Goal: Find specific page/section: Find specific page/section

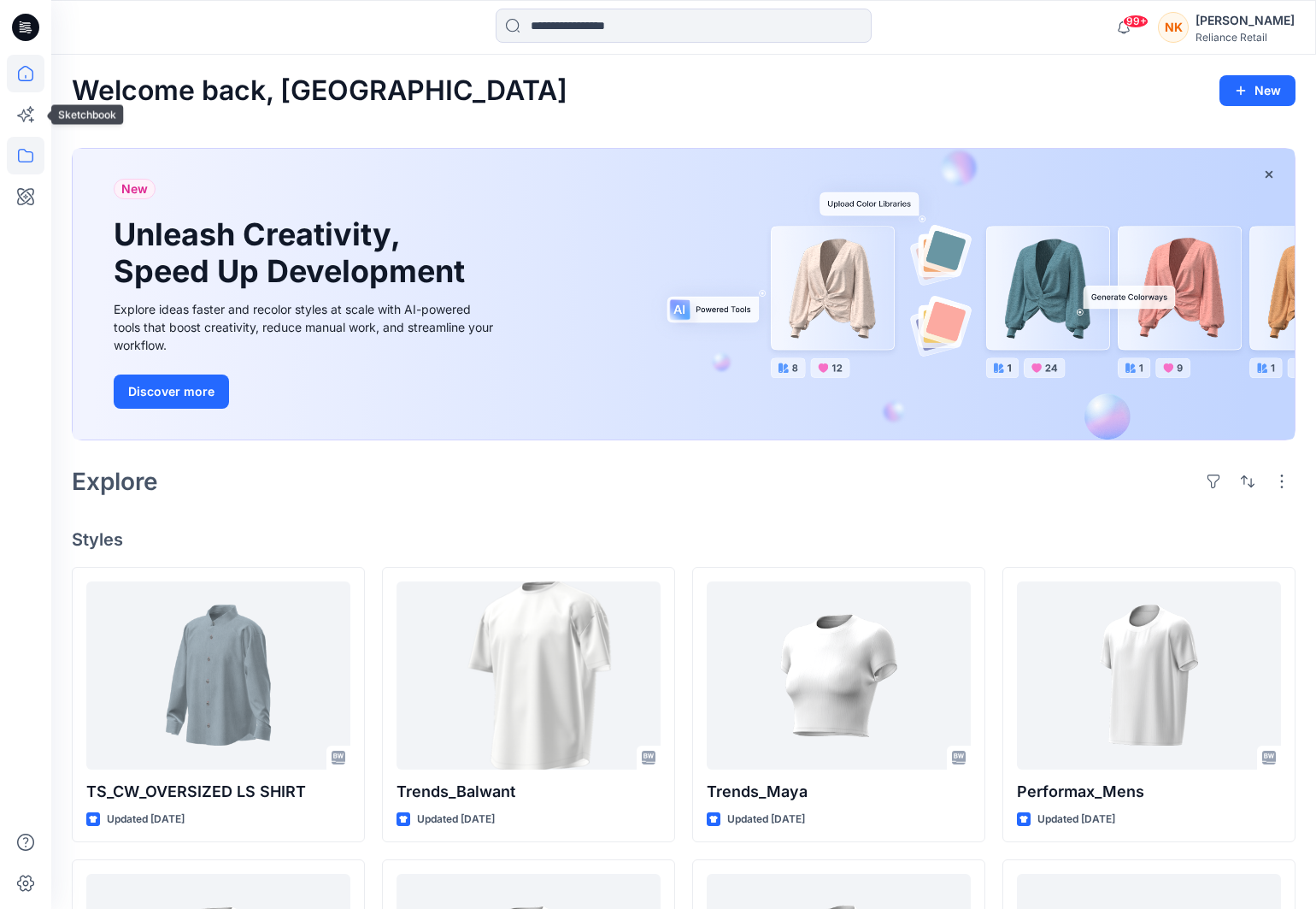
click at [21, 156] on icon at bounding box center [26, 156] width 38 height 38
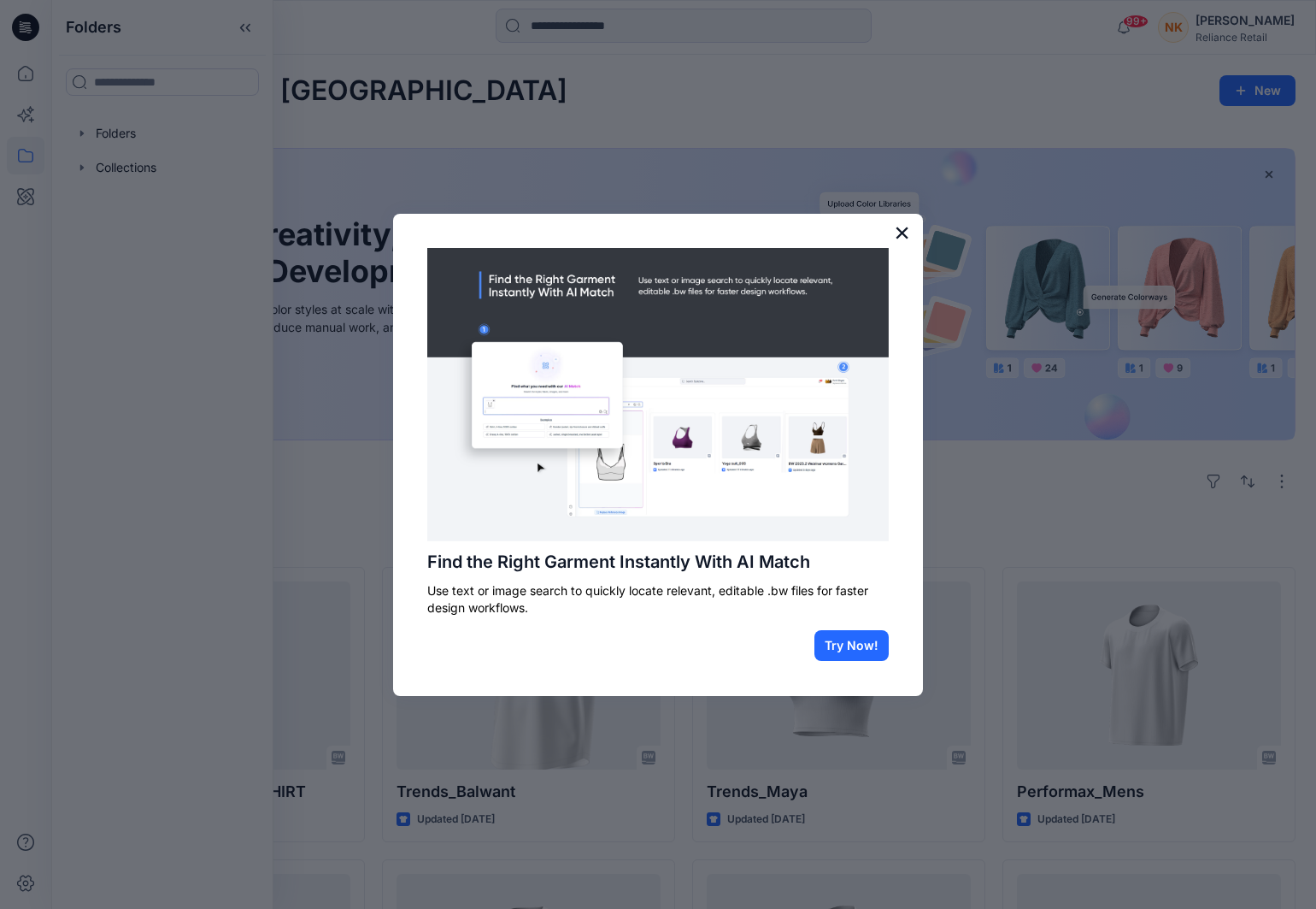
click at [903, 229] on button "×" at bounding box center [902, 232] width 16 height 28
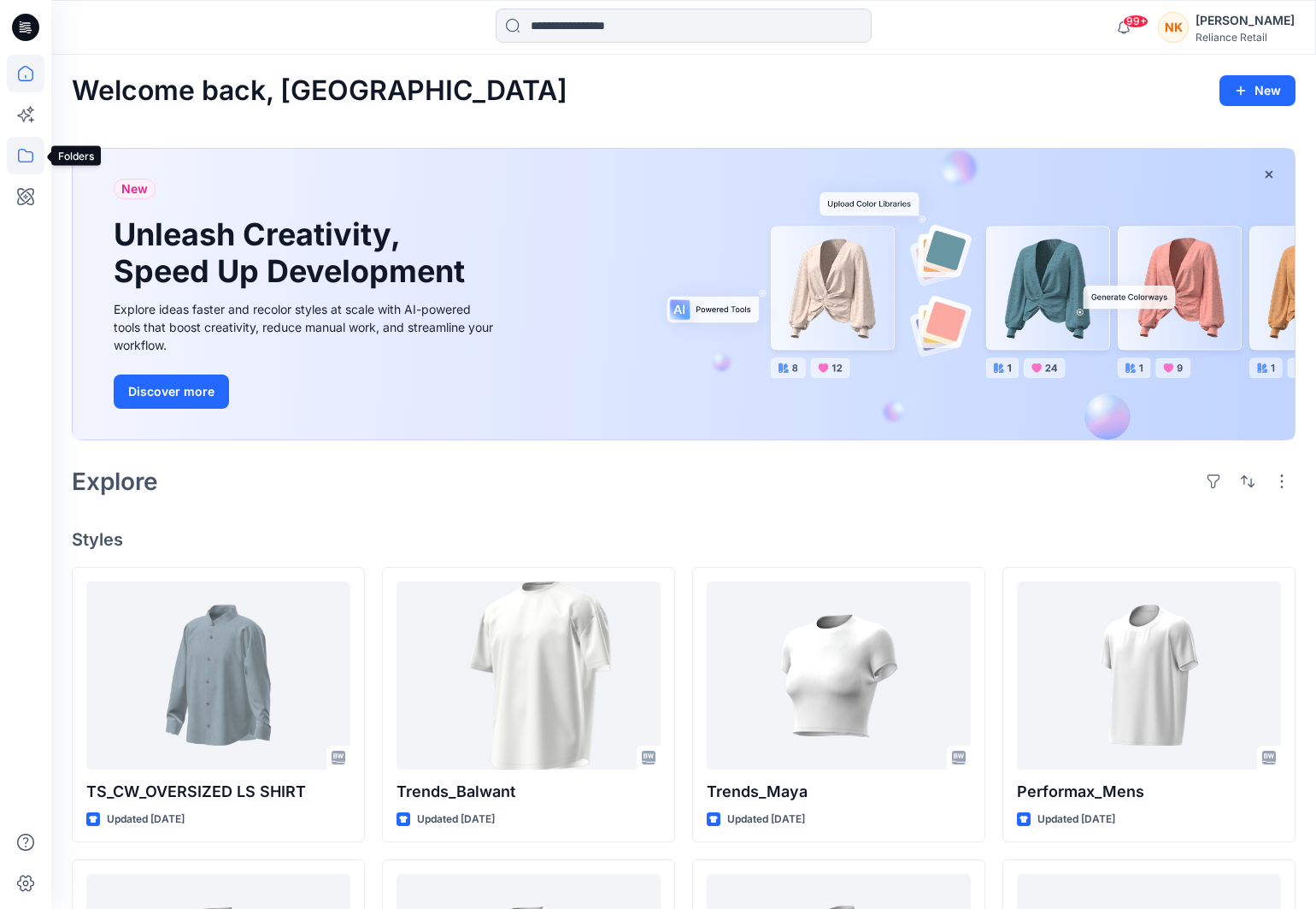
click at [26, 152] on icon at bounding box center [26, 156] width 38 height 38
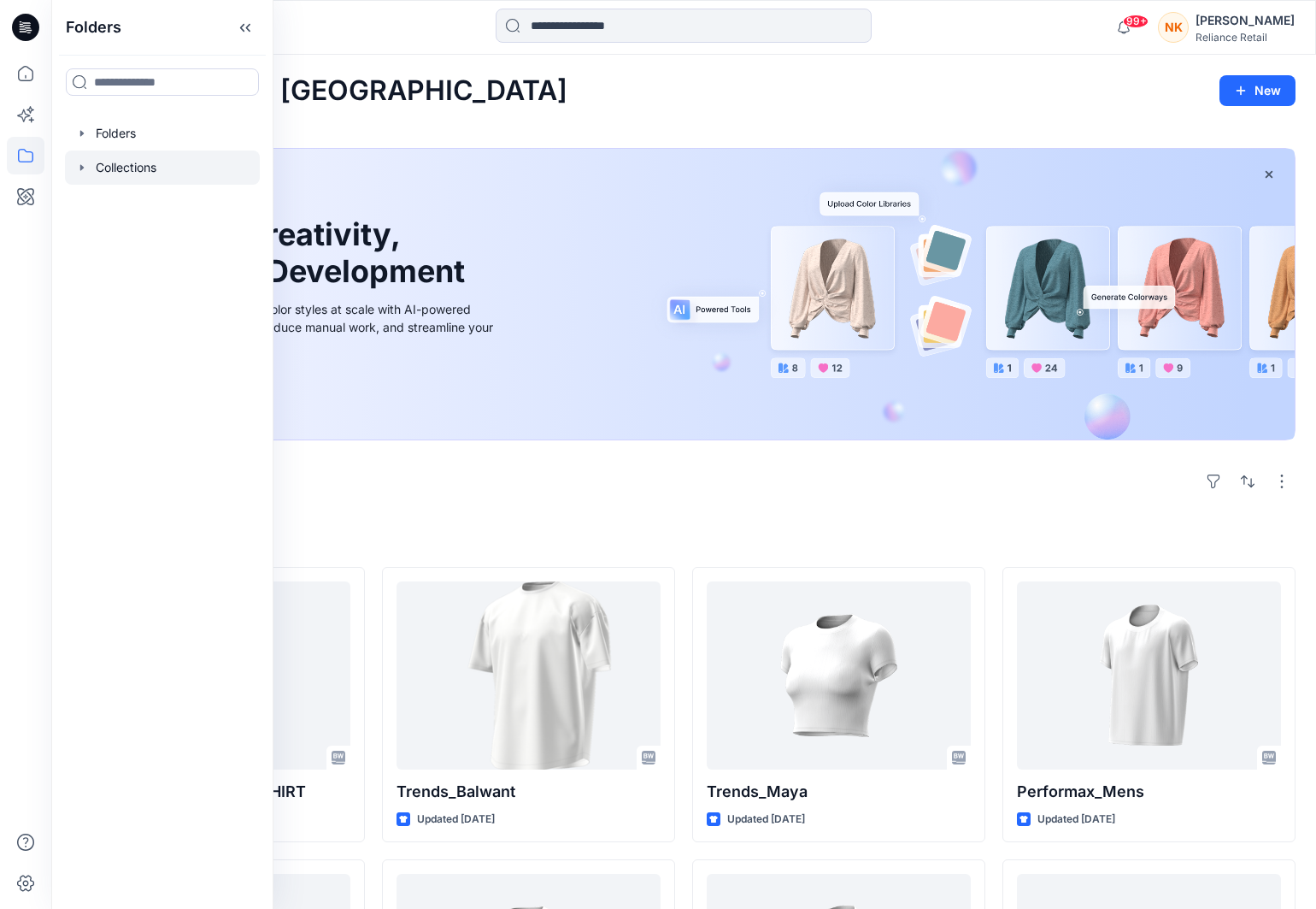
click at [91, 169] on div at bounding box center [162, 168] width 195 height 35
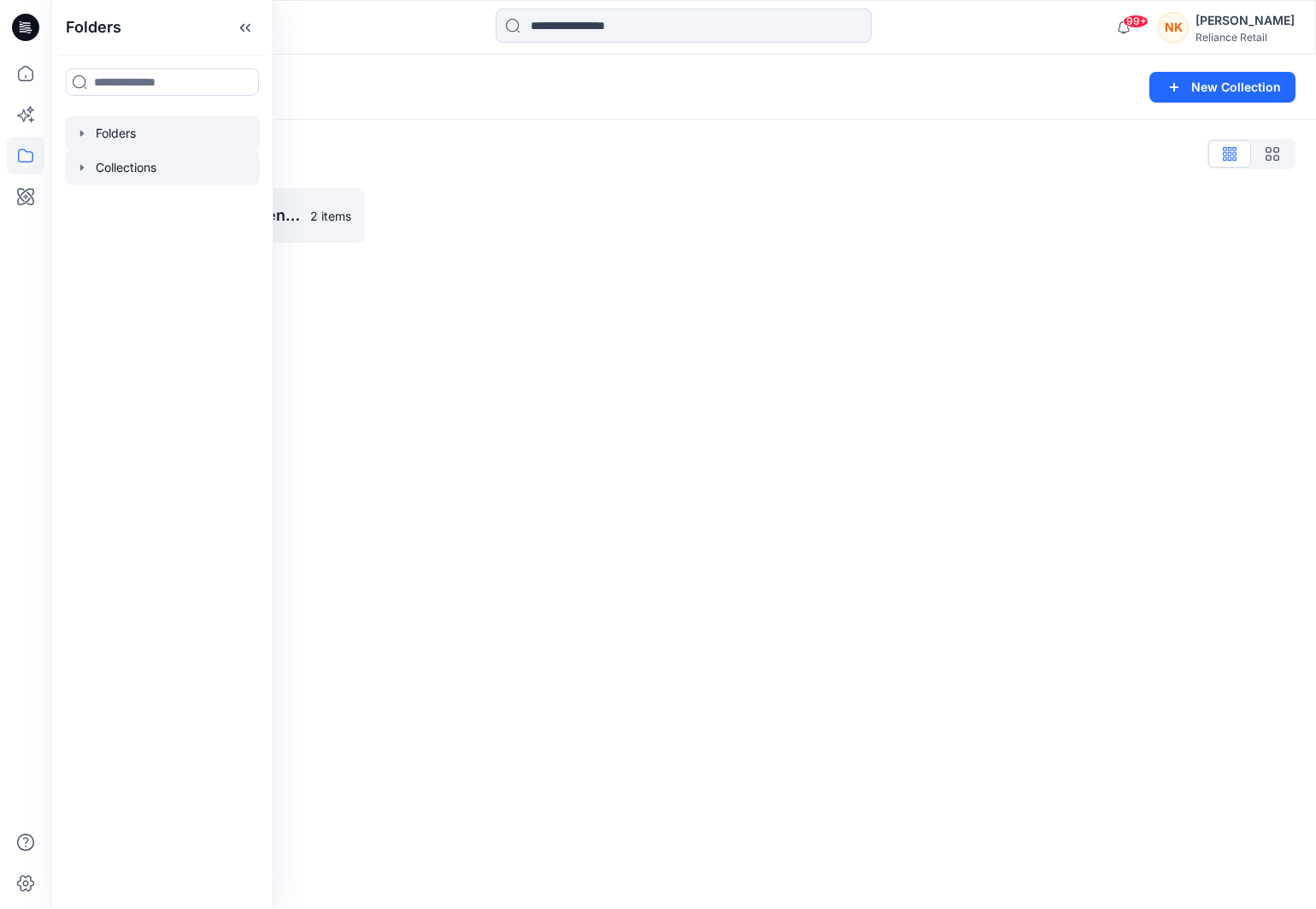
click at [91, 132] on div at bounding box center [162, 134] width 195 height 35
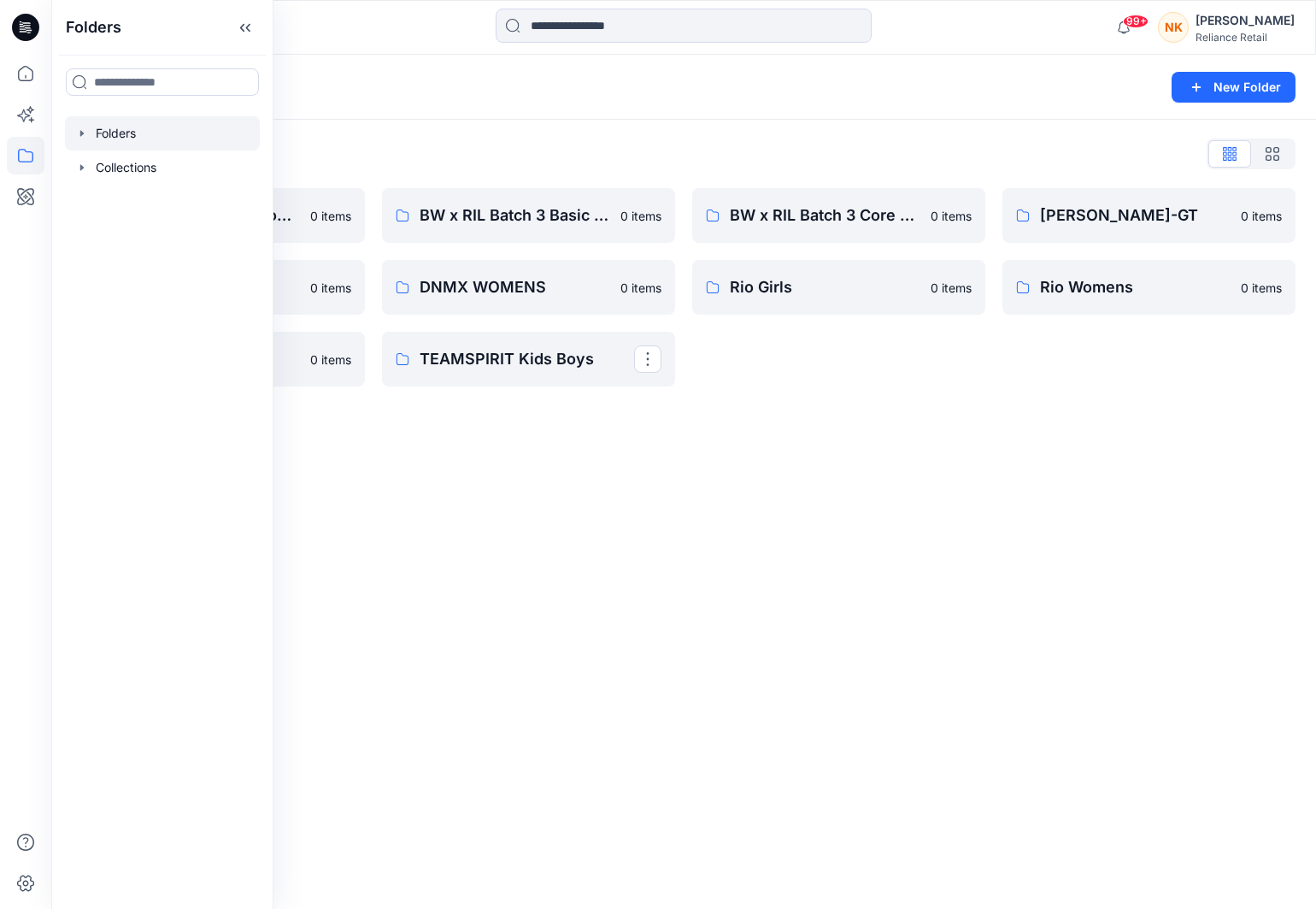
click at [761, 559] on div "Folders New Folder Folders List 3D Library: Mid-Economy Tech 0 items DNMX MENS …" at bounding box center [683, 481] width 1265 height 854
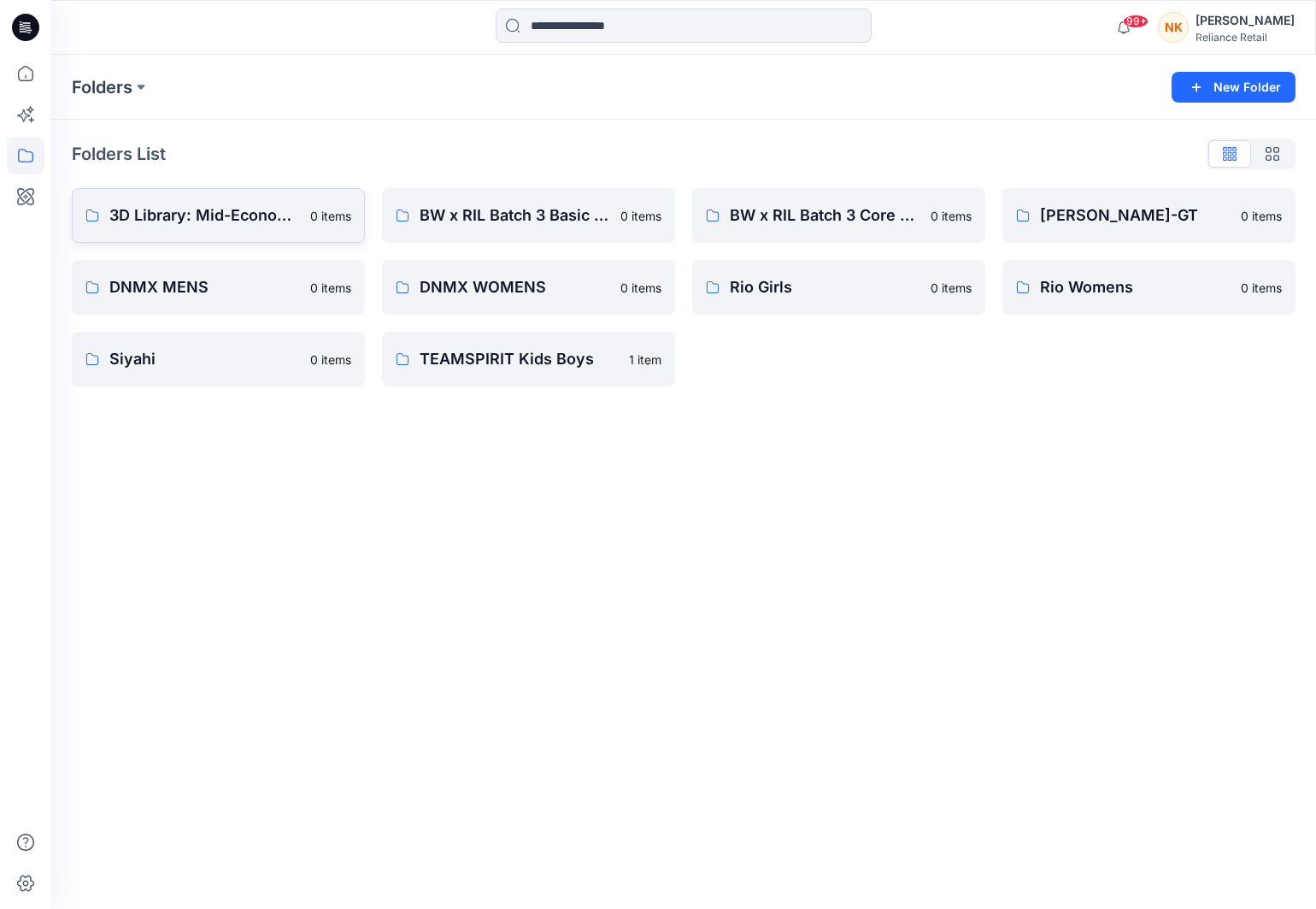
click at [218, 213] on p "3D Library: Mid-Economy Tech" at bounding box center [205, 215] width 191 height 24
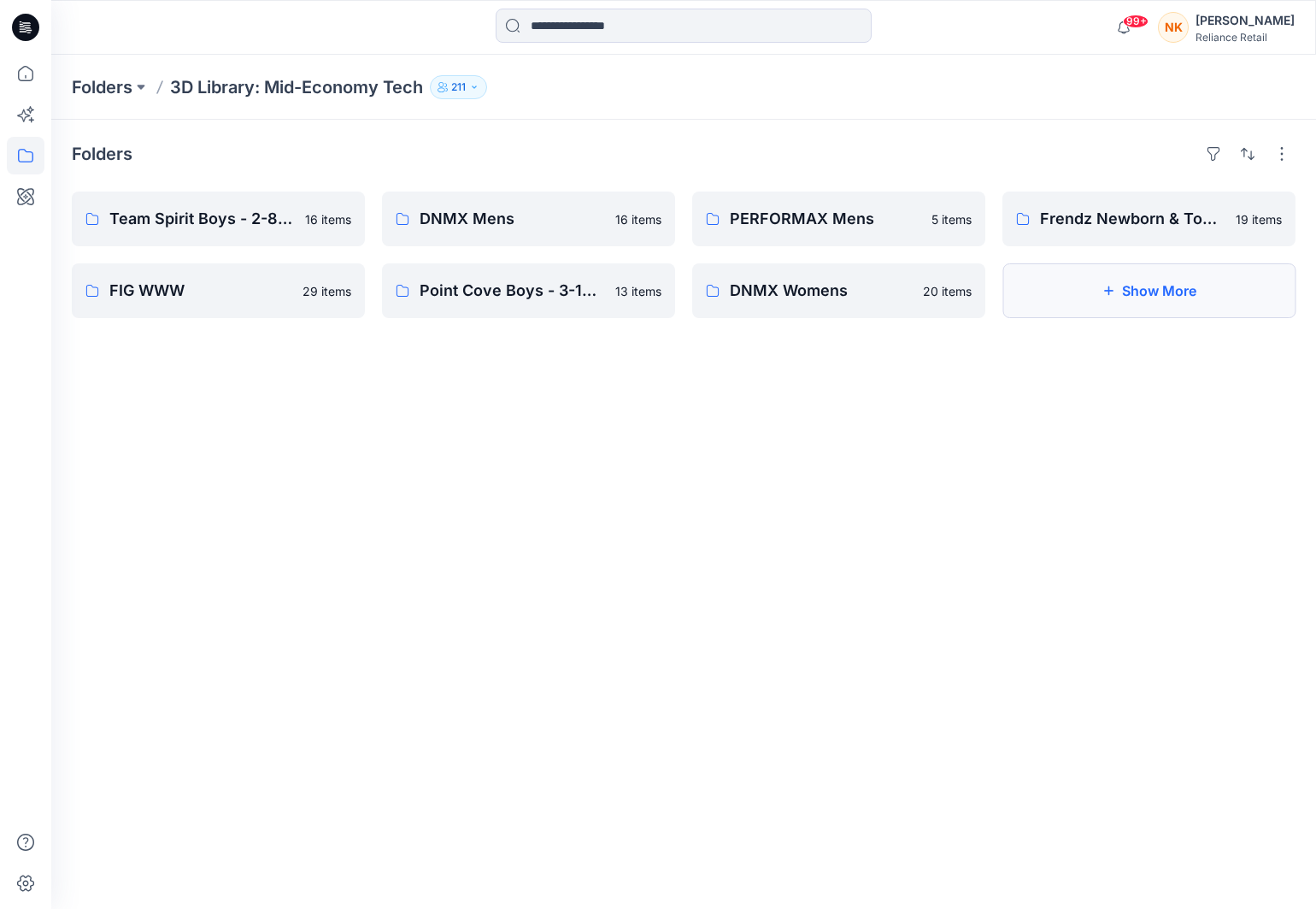
click at [1121, 300] on button "Show More" at bounding box center [1148, 290] width 293 height 54
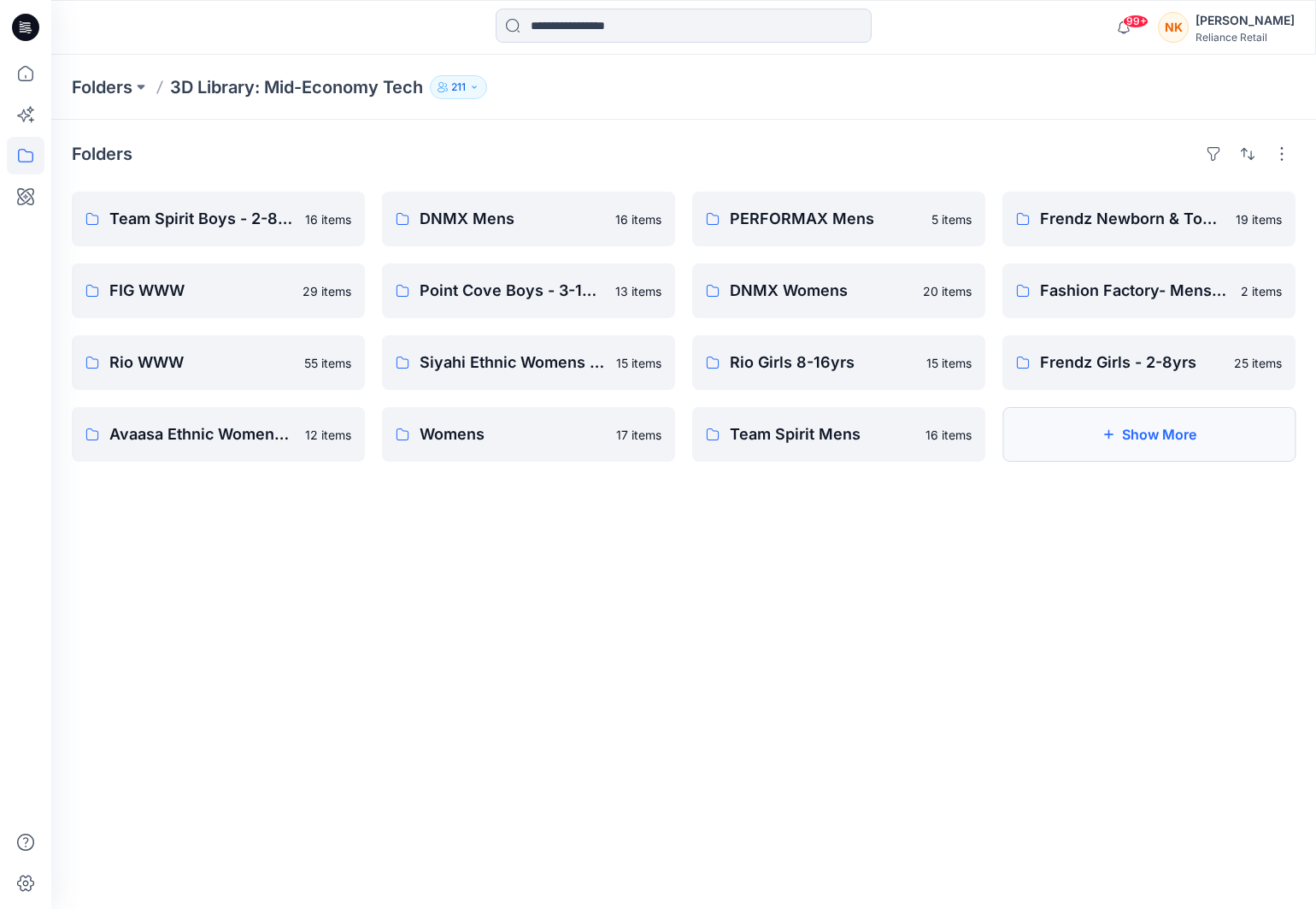
click at [1116, 442] on button "Show More" at bounding box center [1148, 434] width 293 height 54
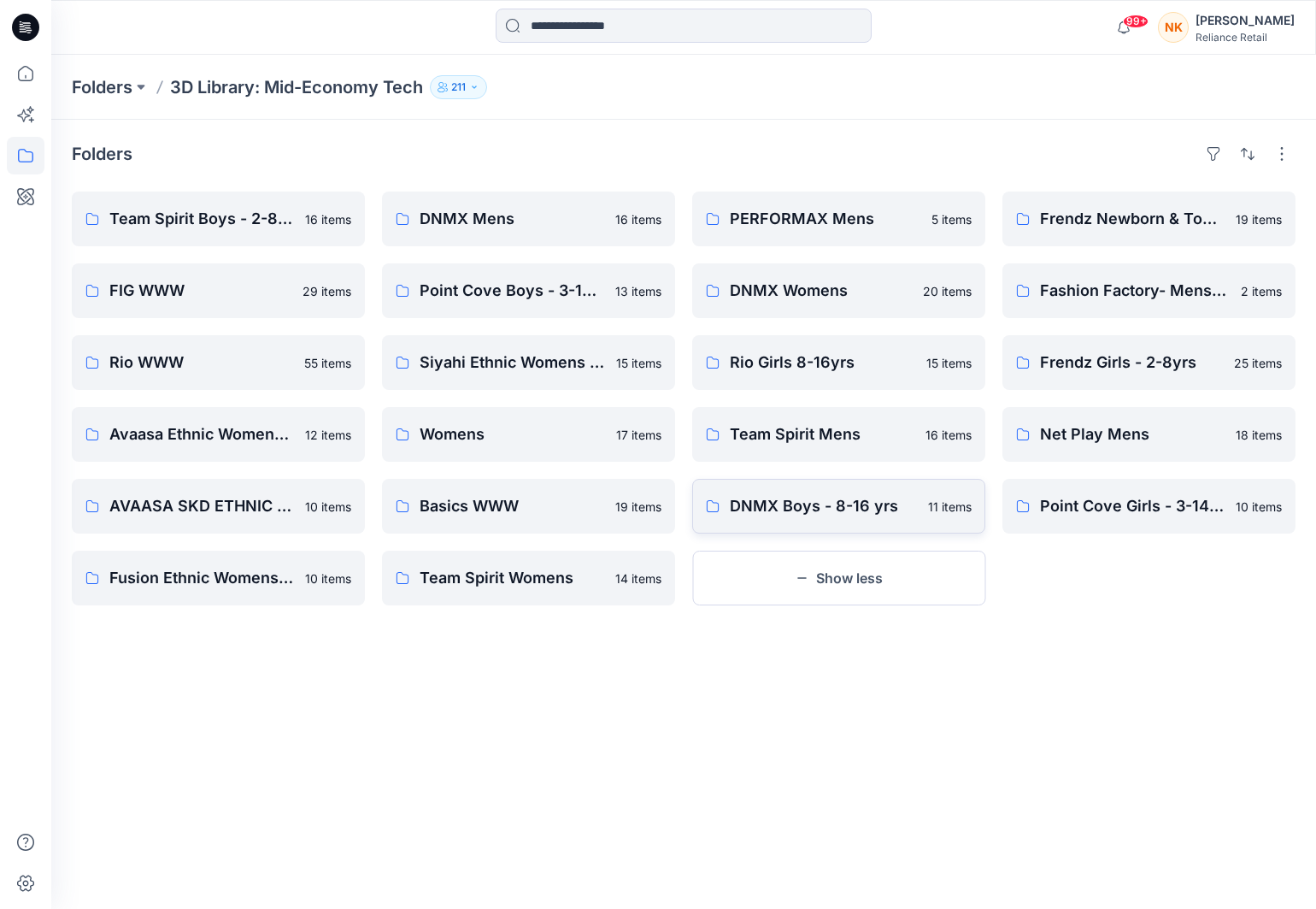
click at [842, 511] on p "DNMX Boys - 8-16 yrs" at bounding box center [824, 506] width 188 height 24
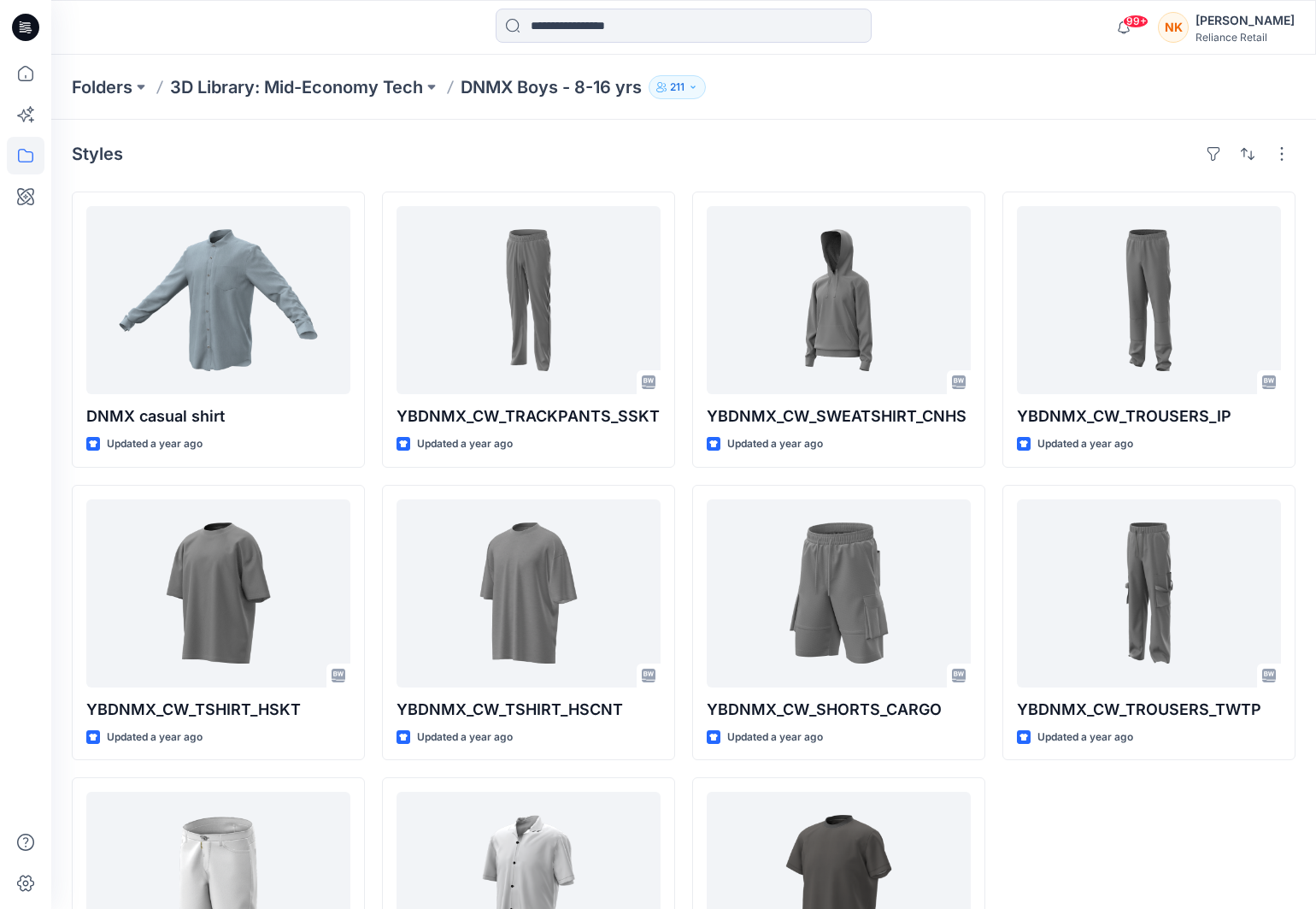
click at [671, 42] on div at bounding box center [683, 28] width 376 height 38
click at [669, 40] on input at bounding box center [683, 26] width 376 height 35
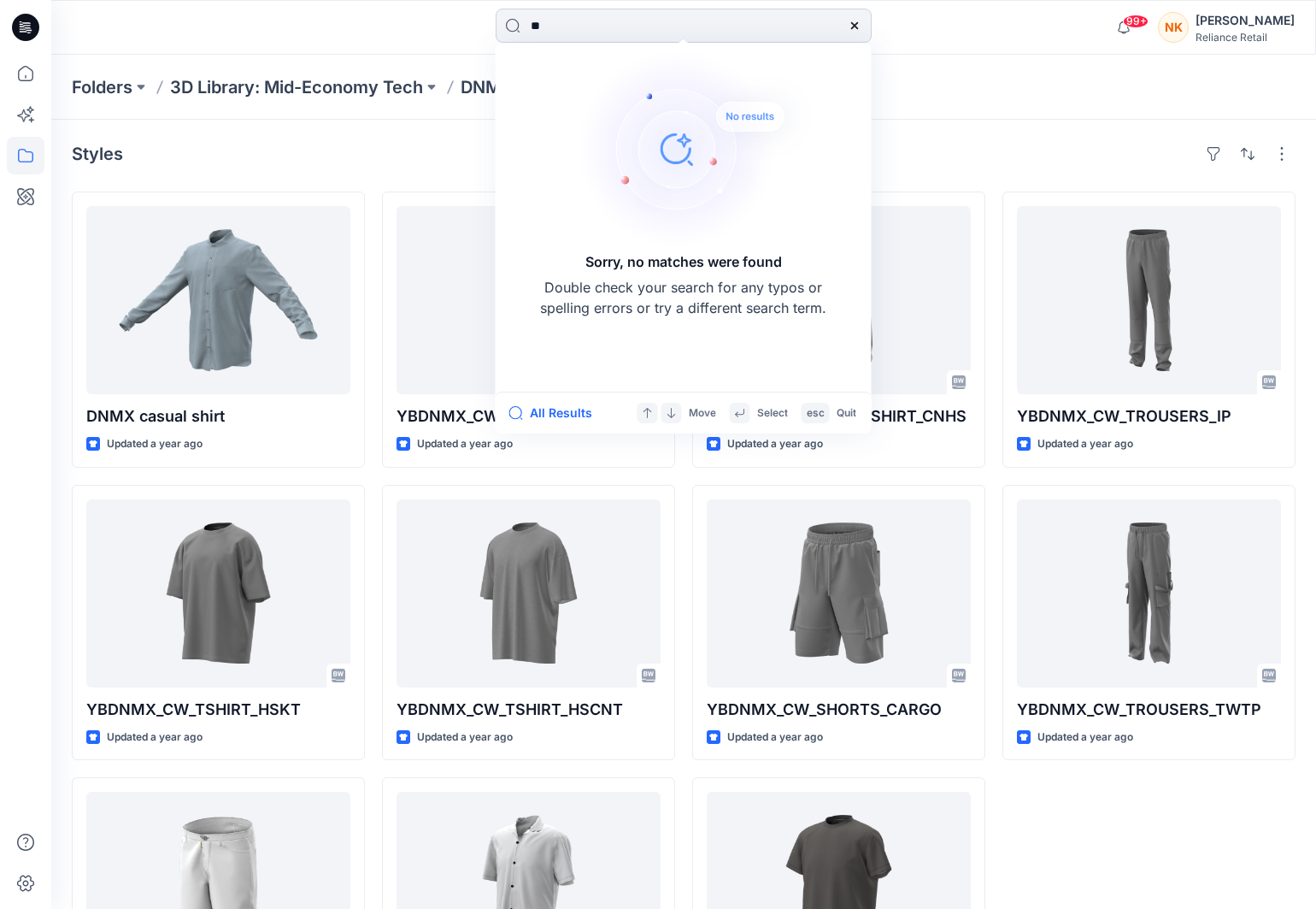
type input "*"
type input "*********"
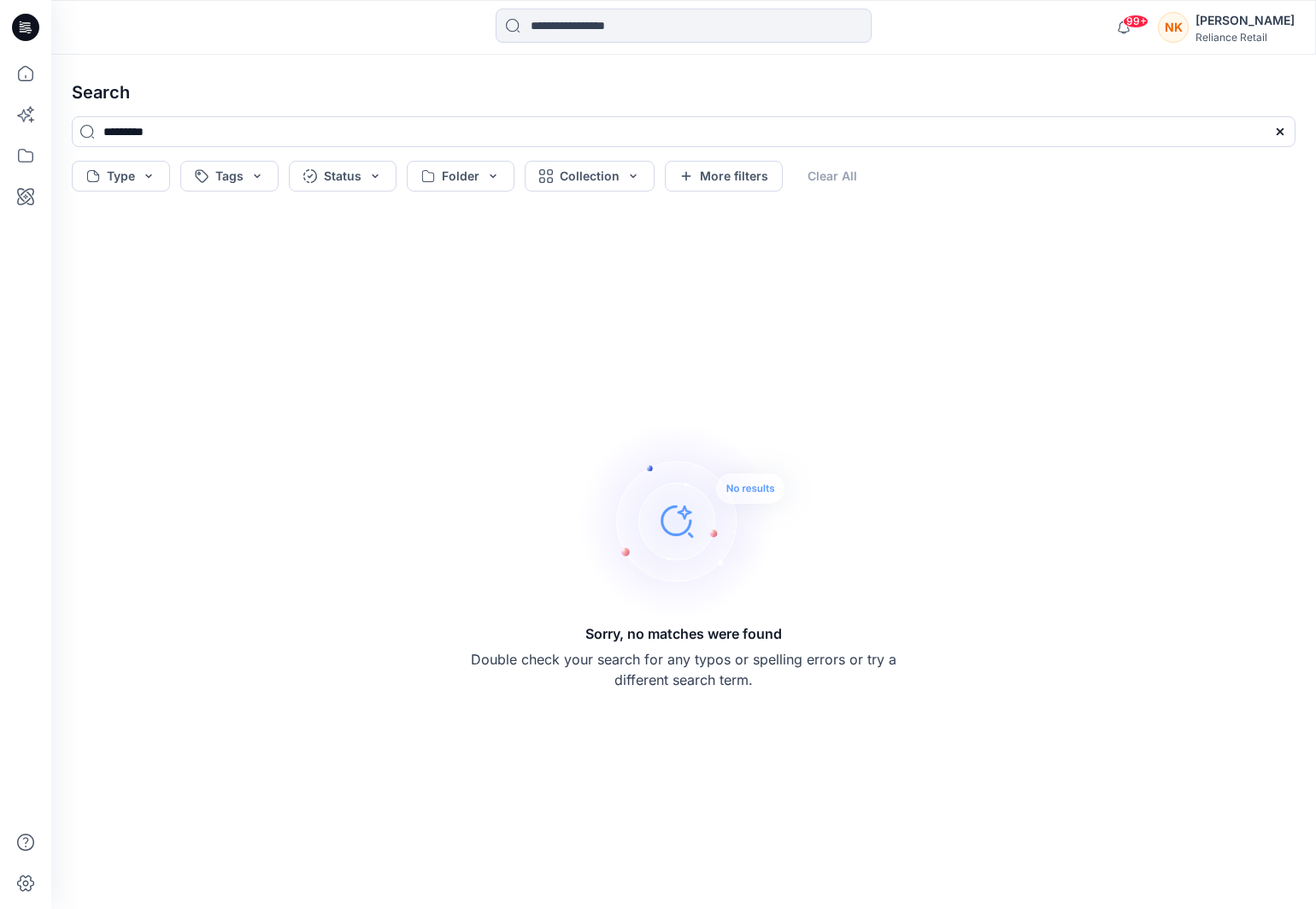
click at [1002, 246] on div "Sorry, no matches were found Double check your search for any typos or spelling…" at bounding box center [683, 553] width 1251 height 683
click at [29, 73] on icon at bounding box center [26, 73] width 38 height 38
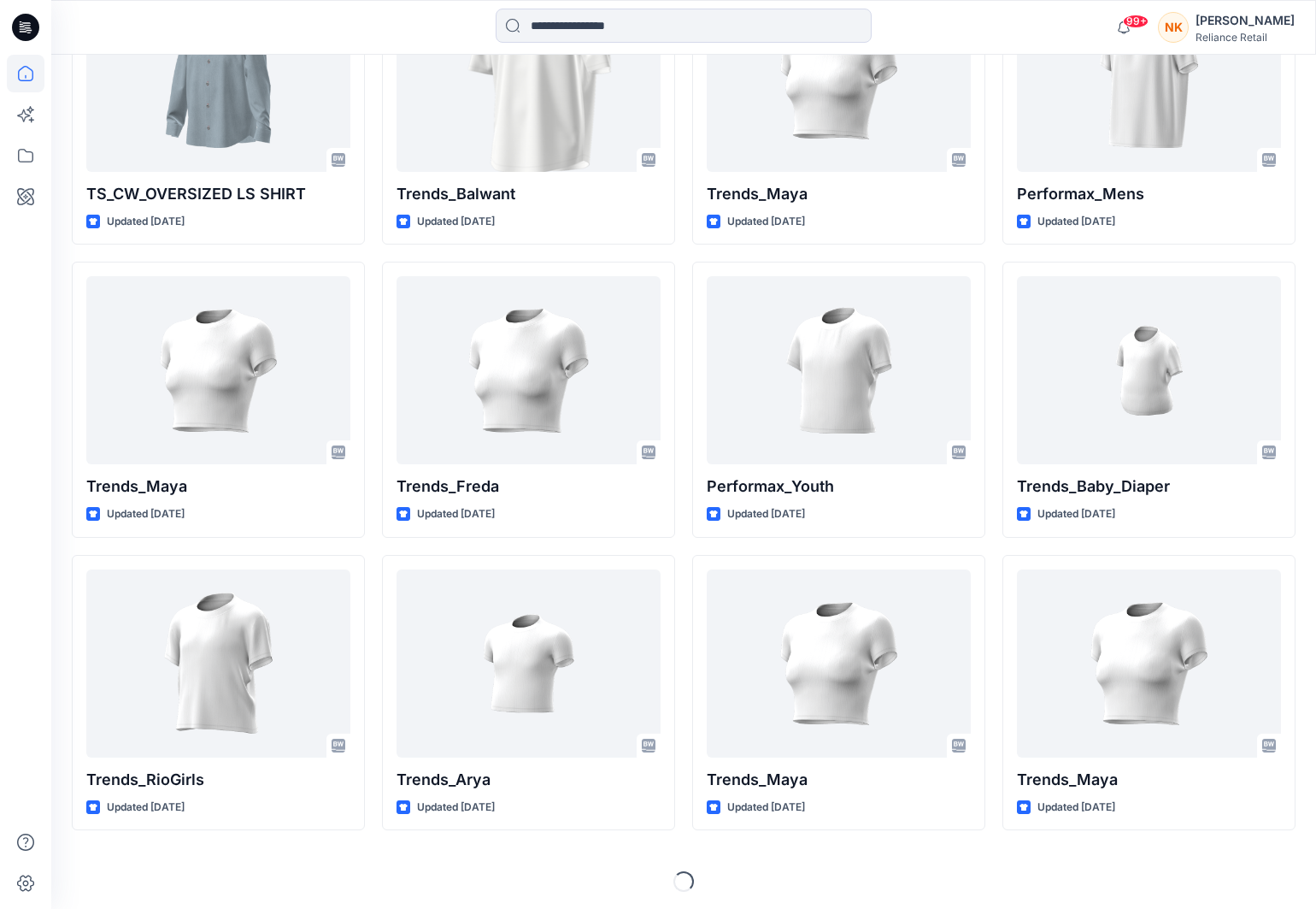
scroll to position [596, 0]
